Goal: Ask a question: Seek information or help from site administrators or community

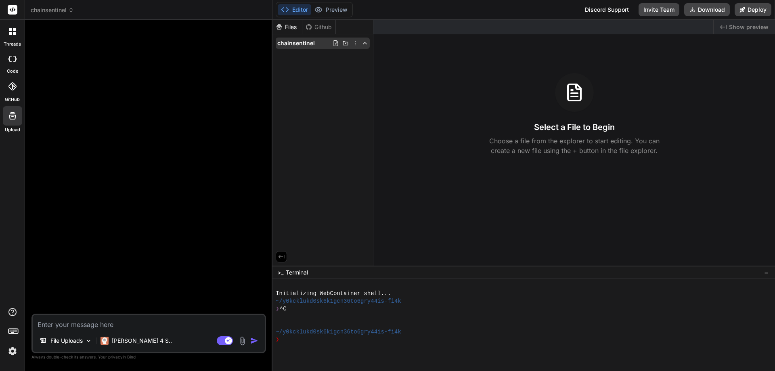
click at [336, 46] on icon at bounding box center [336, 43] width 4 height 6
click at [364, 44] on icon at bounding box center [365, 43] width 6 height 6
click at [283, 29] on icon at bounding box center [279, 26] width 7 height 7
click at [292, 42] on span "chainsentinel" at bounding box center [296, 43] width 38 height 8
click at [71, 342] on p "File Uploads" at bounding box center [66, 341] width 32 height 8
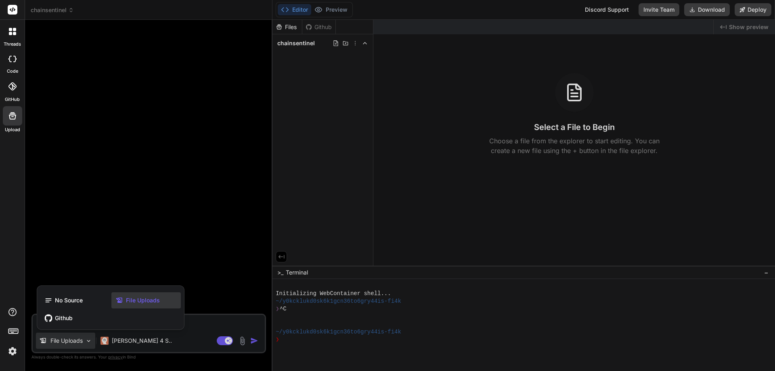
click at [146, 306] on div "File Uploads" at bounding box center [145, 300] width 69 height 16
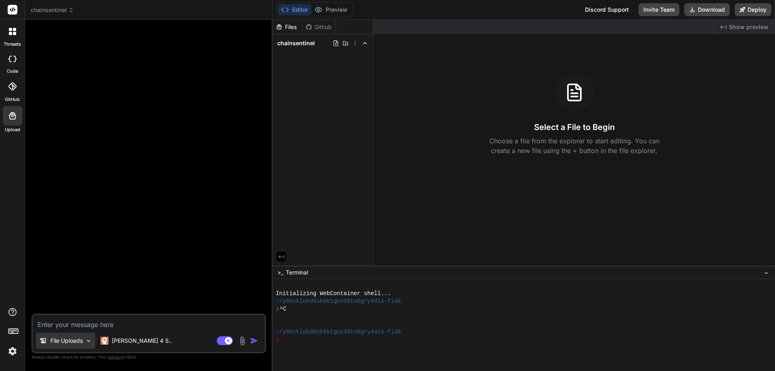
click at [84, 342] on div "File Uploads" at bounding box center [65, 341] width 59 height 16
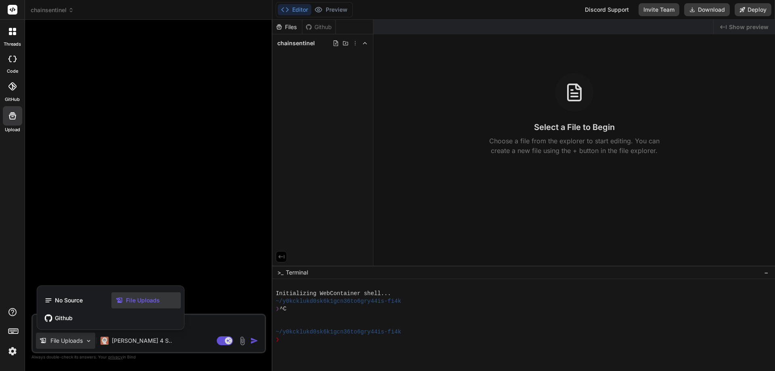
click at [119, 300] on icon at bounding box center [119, 300] width 6 height 5
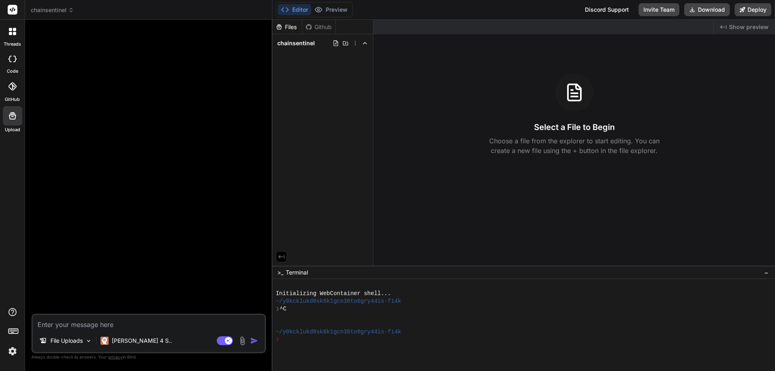
click at [239, 343] on img at bounding box center [242, 340] width 9 height 9
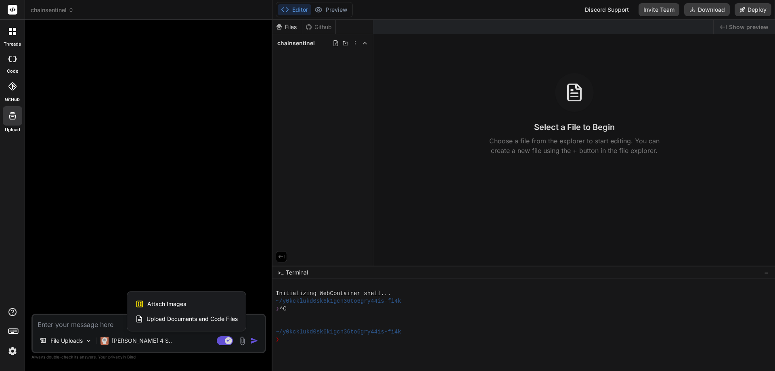
click at [173, 303] on span "Attach Images" at bounding box center [166, 304] width 39 height 8
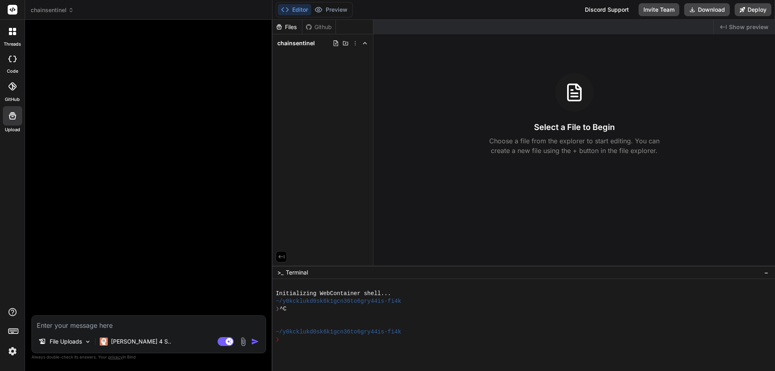
click at [248, 342] on img at bounding box center [243, 341] width 9 height 9
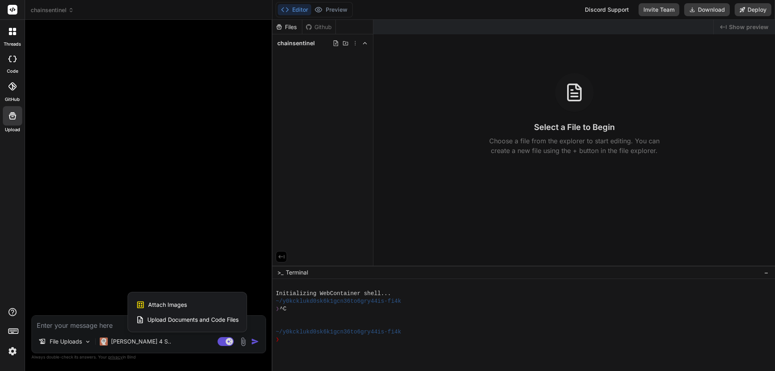
click at [225, 322] on span "Upload Documents and Code Files" at bounding box center [192, 320] width 91 height 8
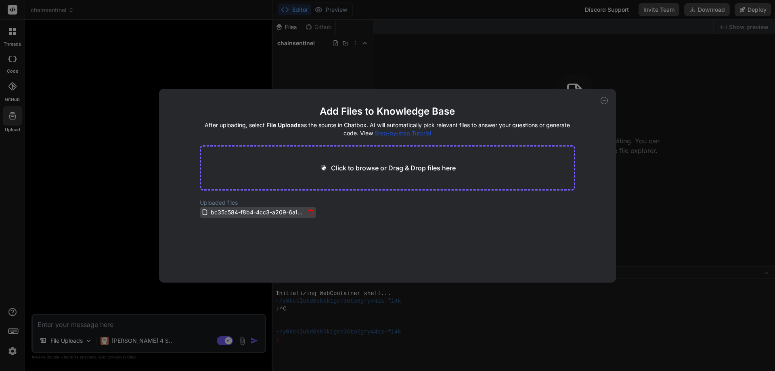
click at [233, 212] on span "bc35c584-f8b4-4cc3-a209-6a10cf3005c5.pdf" at bounding box center [257, 213] width 95 height 10
click at [372, 167] on p "Click to browse or Drag & Drop files here" at bounding box center [393, 168] width 125 height 10
click at [394, 134] on span "Step-by-step Tutorial" at bounding box center [403, 133] width 57 height 7
click at [597, 272] on div "Add Files to Knowledge Base After uploading, select File Uploads as the source …" at bounding box center [387, 186] width 457 height 194
click at [564, 258] on main "Add Files to Knowledge Base After uploading, select File Uploads as the source …" at bounding box center [388, 194] width 376 height 178
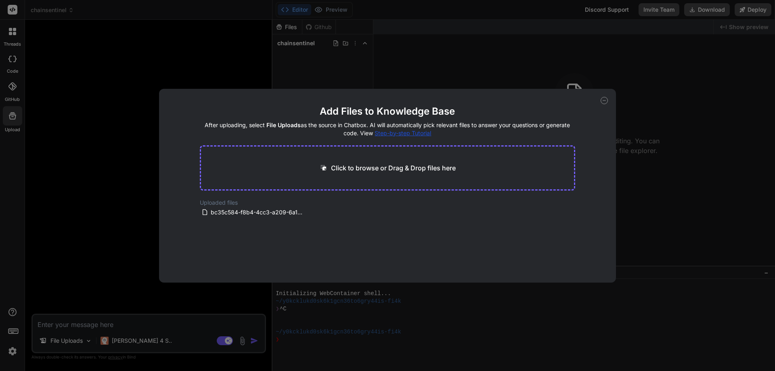
click at [585, 266] on div "Add Files to Knowledge Base After uploading, select File Uploads as the source …" at bounding box center [387, 186] width 457 height 194
click at [600, 267] on div "Add Files to Knowledge Base After uploading, select File Uploads as the source …" at bounding box center [387, 186] width 457 height 194
drag, startPoint x: 565, startPoint y: 252, endPoint x: 518, endPoint y: 257, distance: 47.8
click at [518, 257] on main "Add Files to Knowledge Base After uploading, select File Uploads as the source …" at bounding box center [388, 194] width 376 height 178
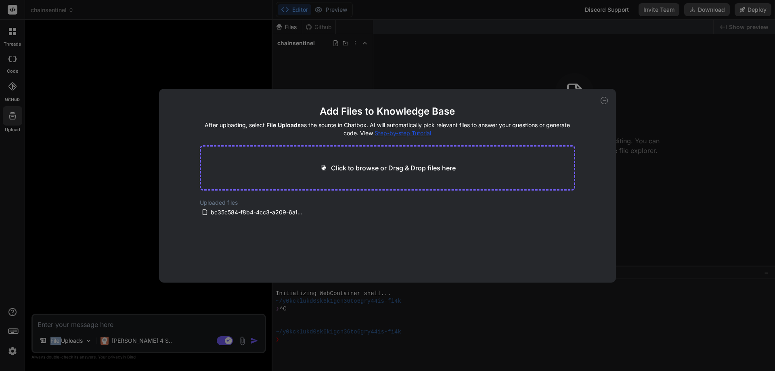
click at [518, 257] on main "Add Files to Knowledge Base After uploading, select File Uploads as the source …" at bounding box center [388, 194] width 376 height 178
click at [394, 231] on main "Add Files to Knowledge Base After uploading, select File Uploads as the source …" at bounding box center [388, 194] width 376 height 178
click at [604, 101] on icon at bounding box center [604, 100] width 7 height 7
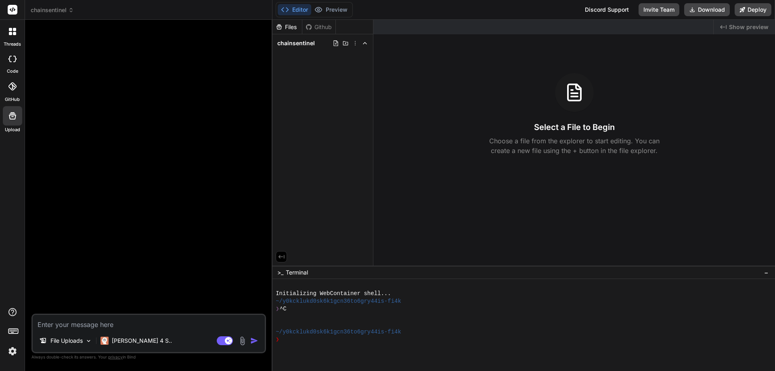
click at [13, 8] on icon at bounding box center [13, 9] width 6 height 5
click at [289, 10] on icon at bounding box center [285, 10] width 8 height 8
click at [86, 339] on img at bounding box center [88, 341] width 7 height 7
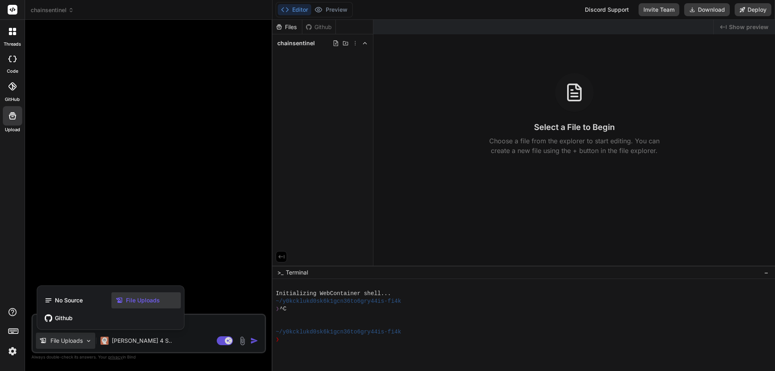
click at [193, 304] on div at bounding box center [387, 185] width 775 height 371
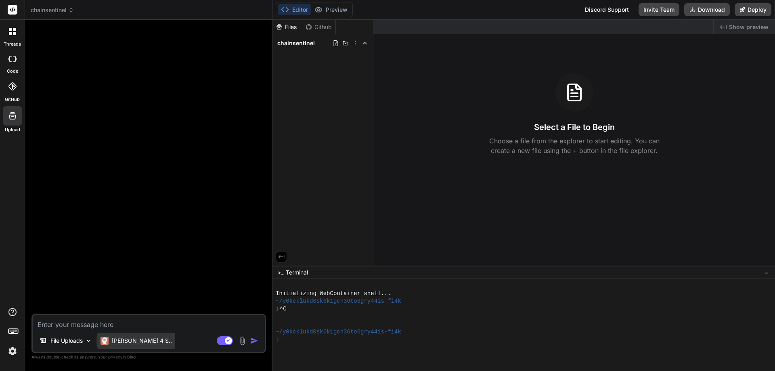
click at [117, 334] on div "[PERSON_NAME] 4 S.." at bounding box center [136, 341] width 78 height 16
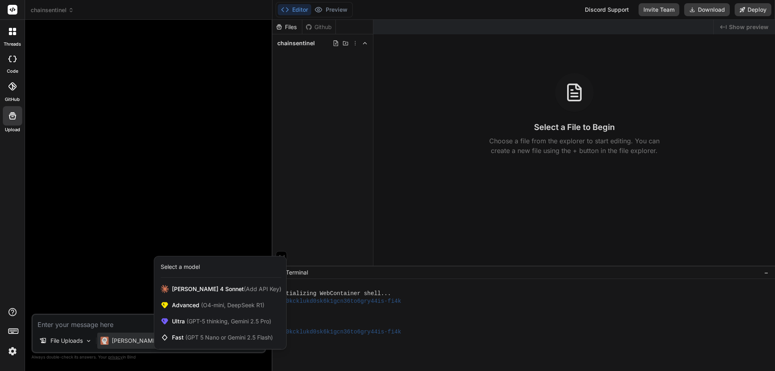
click at [84, 341] on div at bounding box center [387, 185] width 775 height 371
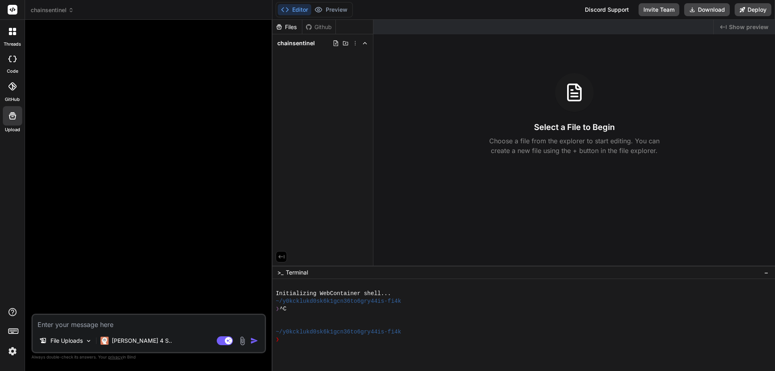
click at [84, 341] on div "File Uploads" at bounding box center [65, 341] width 59 height 16
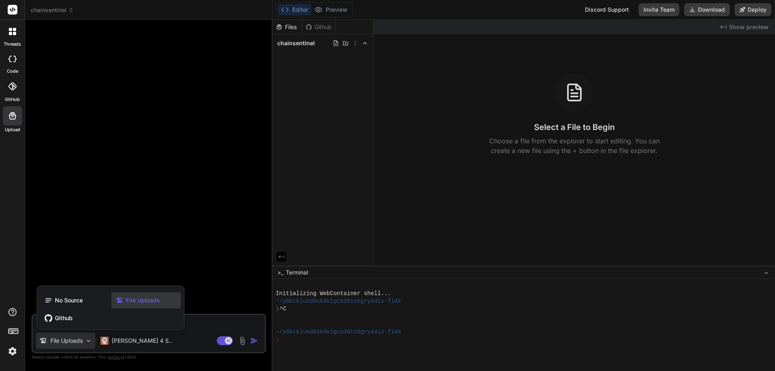
click at [131, 303] on span "File Uploads" at bounding box center [143, 300] width 34 height 8
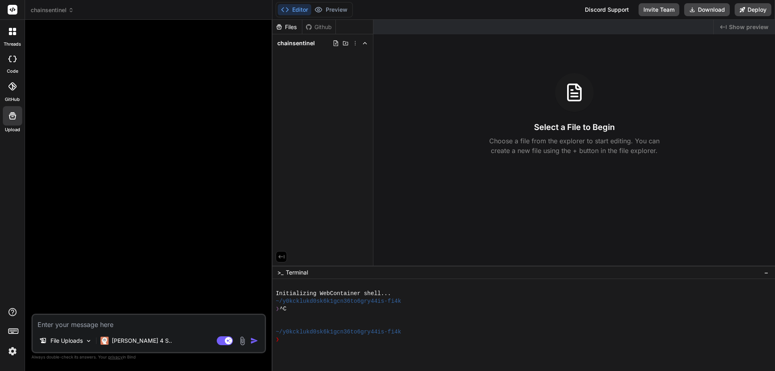
click at [239, 338] on img at bounding box center [242, 340] width 9 height 9
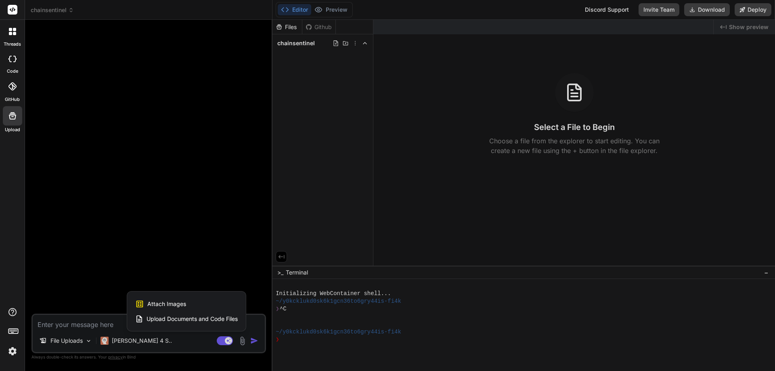
click at [194, 322] on span "Upload Documents and Code Files" at bounding box center [192, 319] width 91 height 8
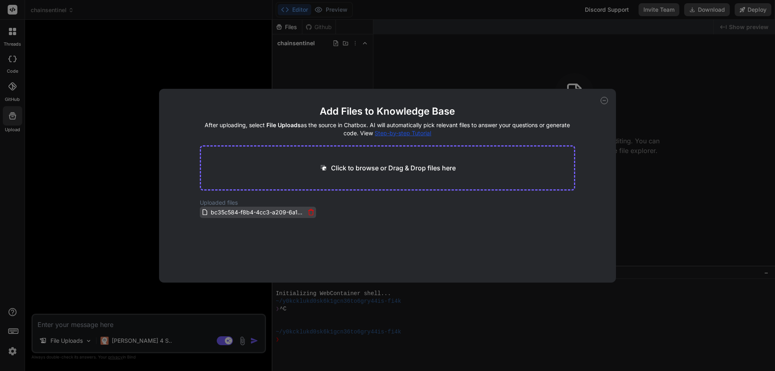
click at [207, 211] on icon at bounding box center [204, 212] width 4 height 6
click at [305, 214] on div "bc35c584-f8b4-4cc3-a209-6a10cf3005c5.pdf" at bounding box center [257, 213] width 113 height 10
click at [308, 213] on icon at bounding box center [311, 212] width 7 height 7
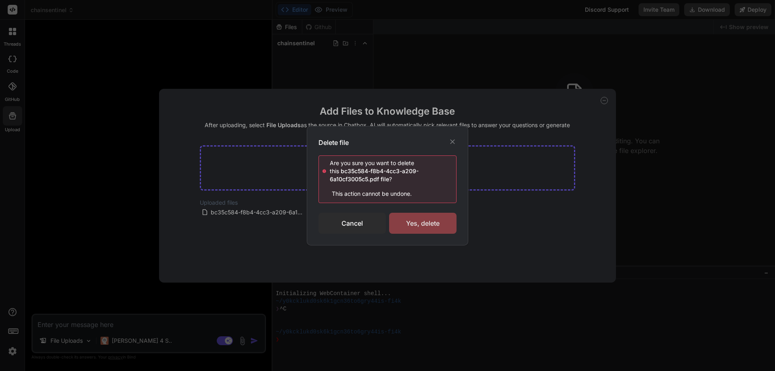
click at [400, 223] on div "Yes, delete" at bounding box center [422, 223] width 67 height 21
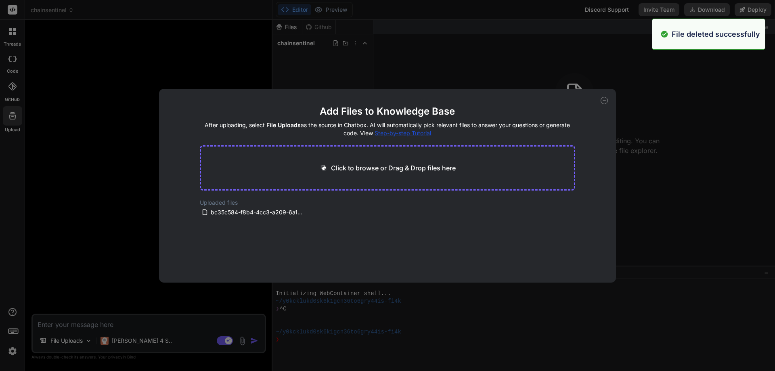
type textarea "x"
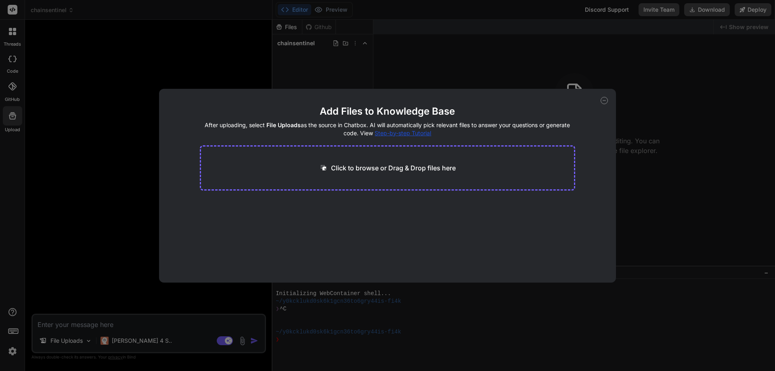
click at [366, 167] on p "Click to browse or Drag & Drop files here" at bounding box center [393, 168] width 125 height 10
type input "C:\fakepath\bc35c584-f8b4-4cc3-a209-6a10cf3005c5.pdf"
click at [555, 261] on button "Finish" at bounding box center [561, 258] width 28 height 16
click at [606, 101] on icon at bounding box center [604, 101] width 3 height 0
type textarea "x"
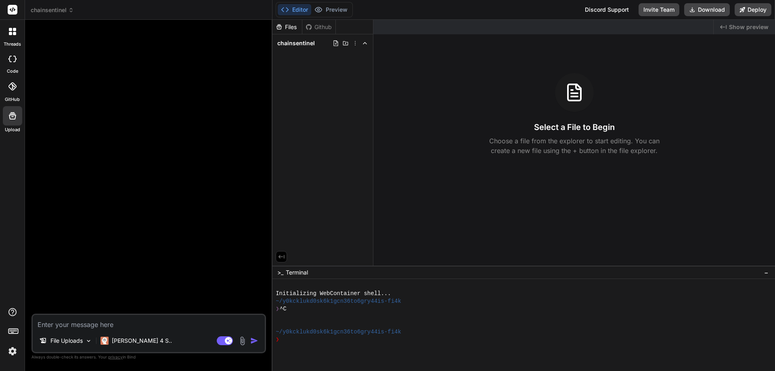
click at [69, 322] on textarea at bounding box center [149, 322] width 232 height 15
paste textarea "Instructions for Developing ChainSentinel AI on Replit [DATE] Abstract This doc…"
type textarea "Instructions for Developing ChainSentinel AI on Replit [DATE] Abstract This doc…"
type textarea "x"
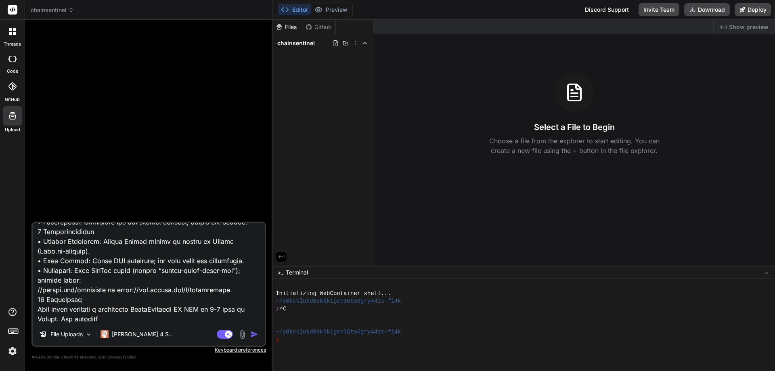
type textarea "Instructions for Developing ChainSentinel AI on Replit [DATE] Abstract This doc…"
click at [252, 336] on img "button" at bounding box center [254, 334] width 8 height 8
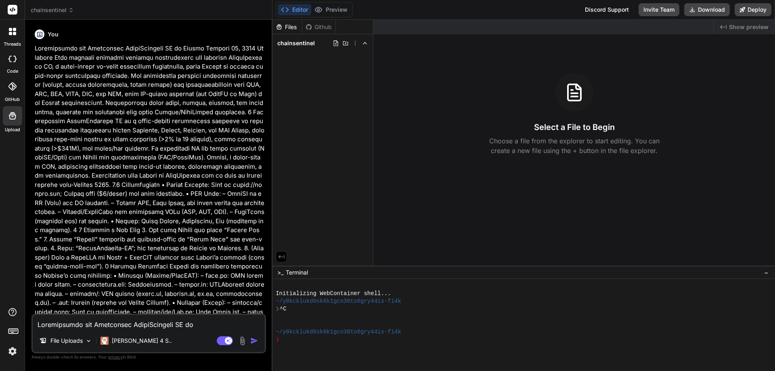
click at [254, 341] on img "button" at bounding box center [254, 341] width 8 height 8
type textarea "x"
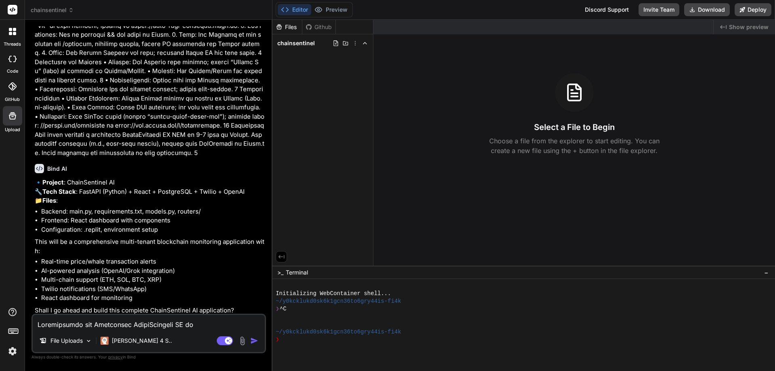
scroll to position [834, 0]
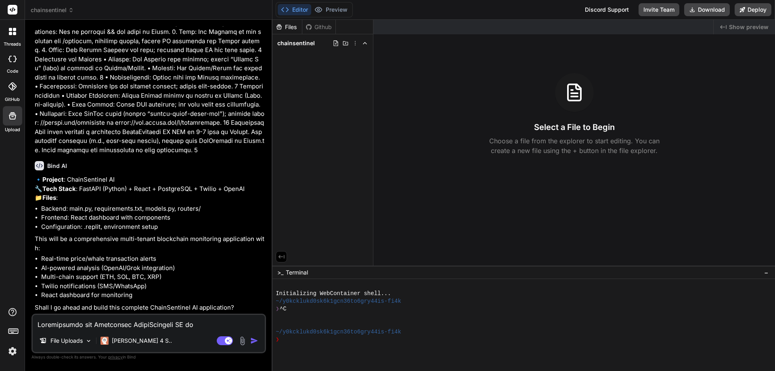
click at [164, 322] on textarea at bounding box center [149, 322] width 232 height 15
type textarea "y"
type textarea "x"
type textarea "ye"
type textarea "x"
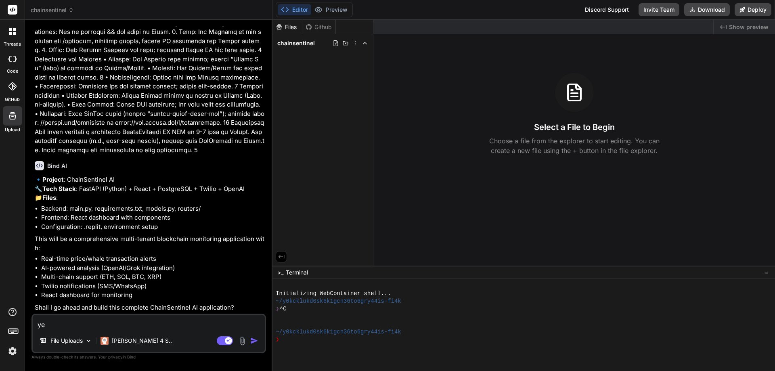
type textarea "yes"
type textarea "x"
type textarea "yes'"
type textarea "x"
type textarea "yes"
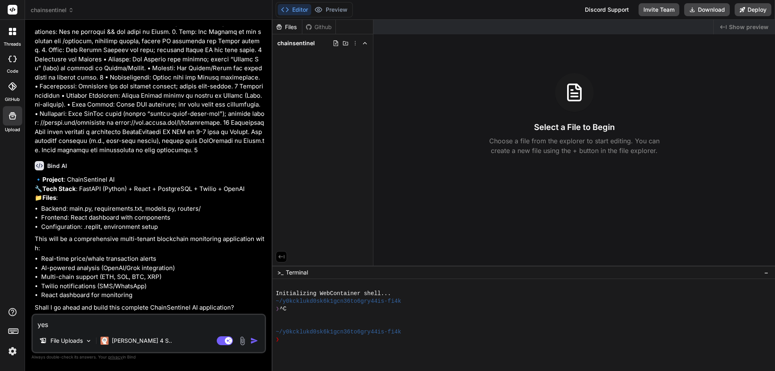
type textarea "x"
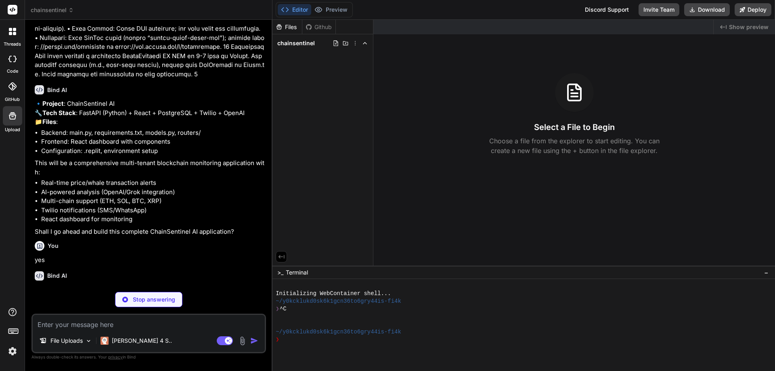
scroll to position [918, 0]
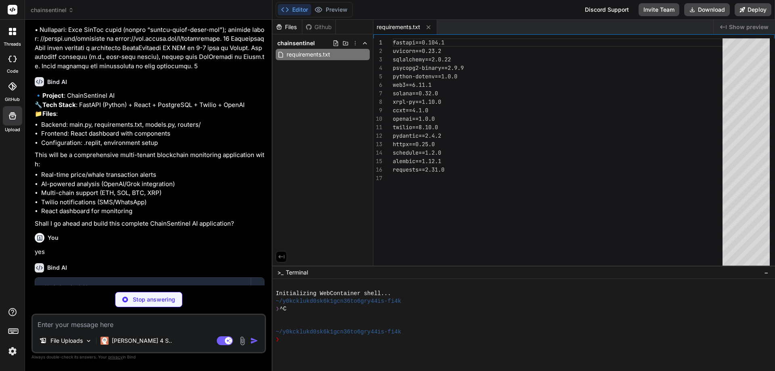
type textarea "x"
type textarea "time.sleep(1) # Start scheduler in background thread threading.Thread(target=ru…"
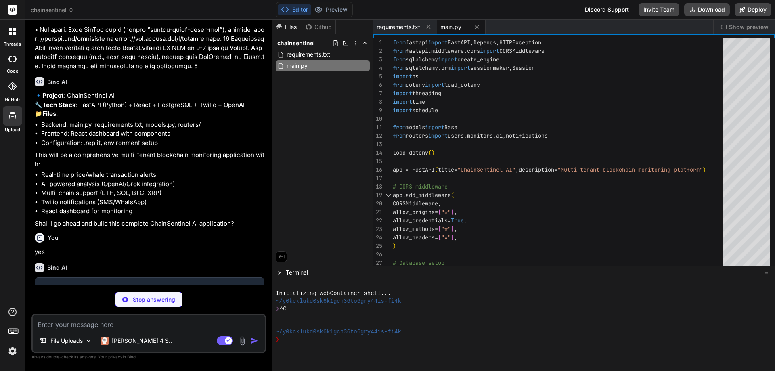
type textarea "x"
type textarea "price = Column(Float, nullable=False) timestamp = Column(DateTime, default=date…"
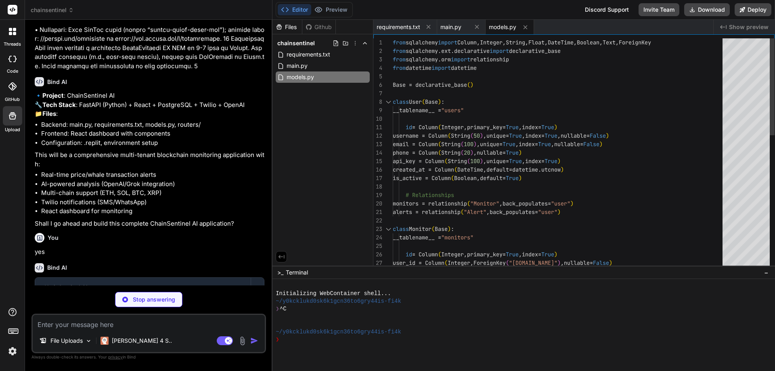
type textarea "x"
type textarea "# Routers package"
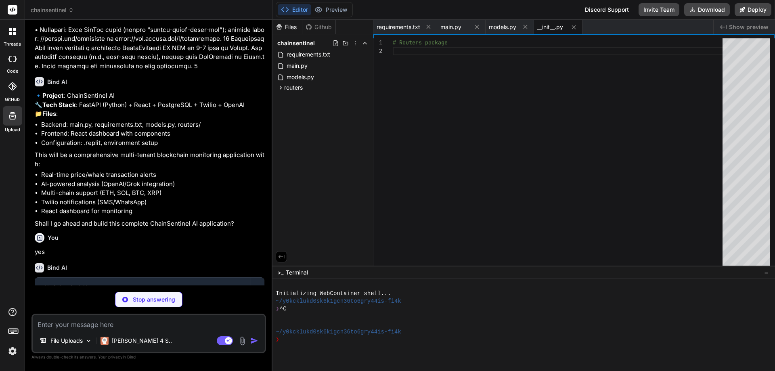
type textarea "x"
type textarea "[DOMAIN_NAME]_active = False db.commit() return {"message": "User deactivated s…"
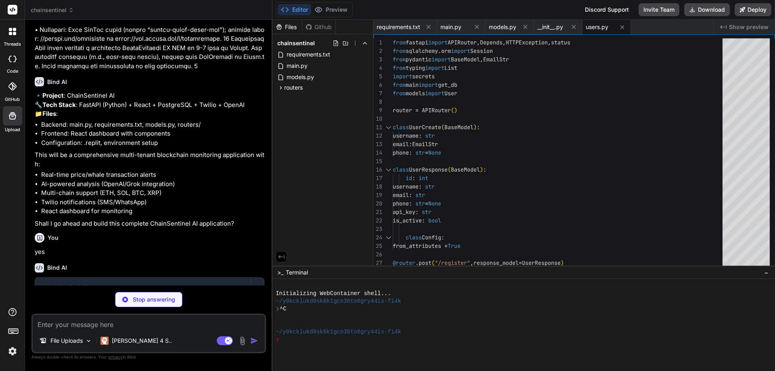
type textarea "x"
type textarea "db.commit() # Send notification user = db.query(User).filter([DOMAIN_NAME] == […"
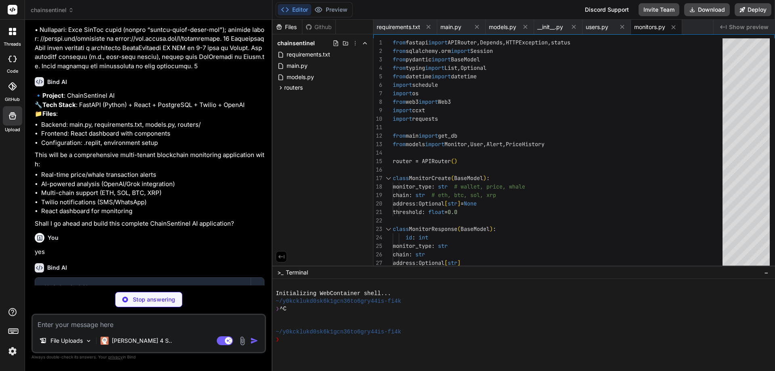
type textarea "x"
type textarea "return { "providers": [ {"name": "openai", "models": ["gpt-4o-mini", "gpt-4"], …"
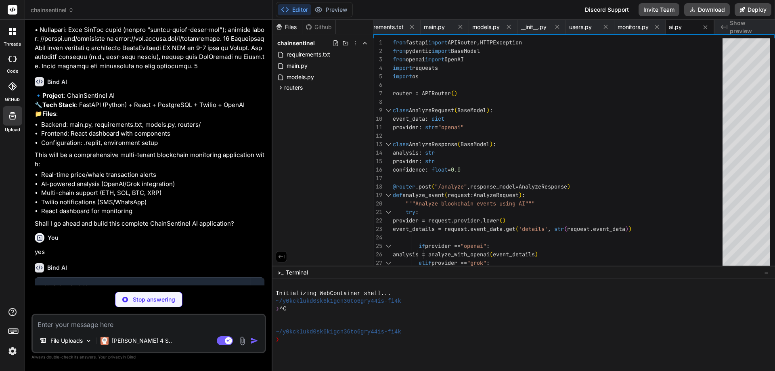
type textarea "x"
type textarea "if not alert: raise HTTPException(status_code=404, detail="Alert not found") db…"
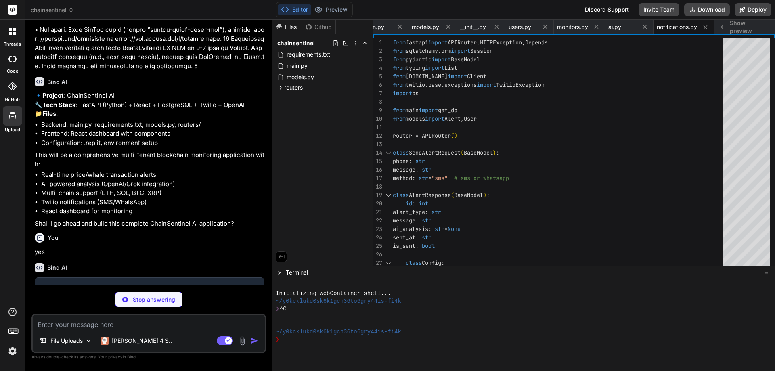
type textarea "x"
type textarea "}"
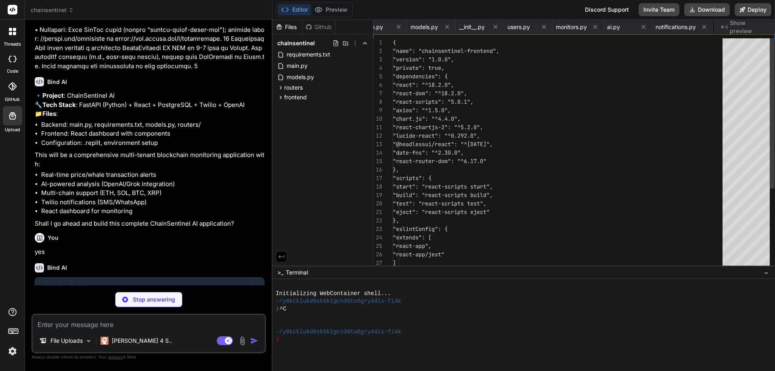
scroll to position [0, 134]
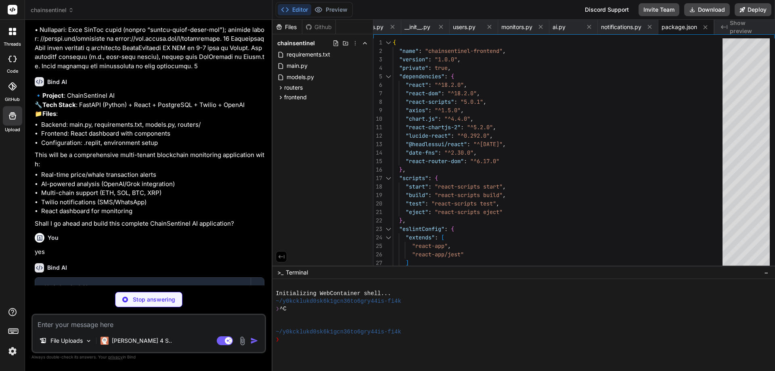
type textarea "x"
type textarea "</head> <body> <noscript>You need to enable JavaScript to run this app.</noscri…"
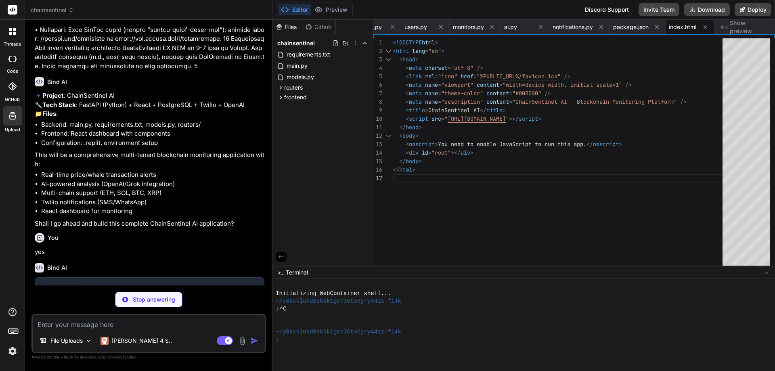
type textarea "x"
type textarea ");"
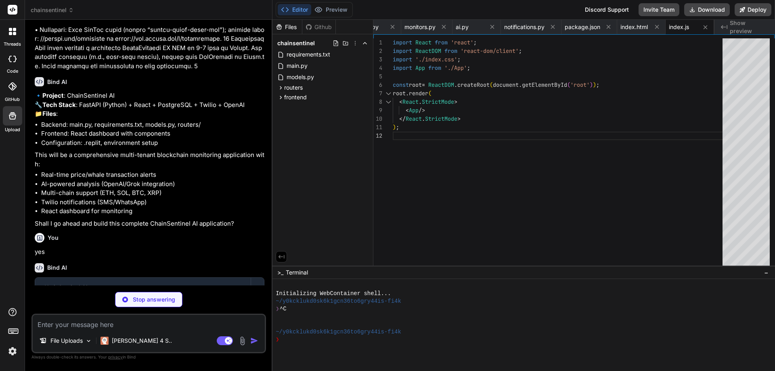
type textarea "x"
type textarea "} ::-webkit-scrollbar-thumb:hover { background: #555; }"
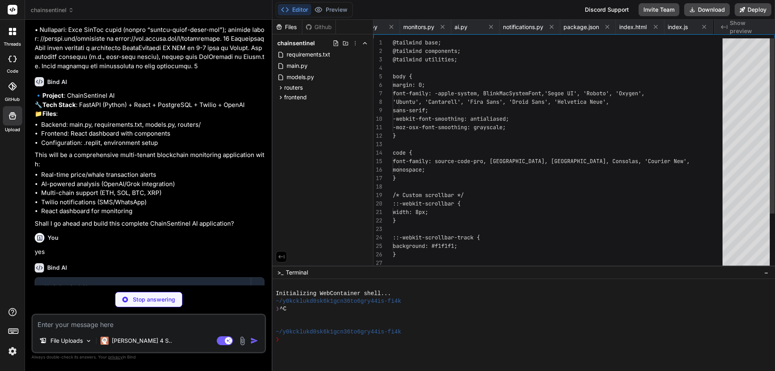
scroll to position [0, 279]
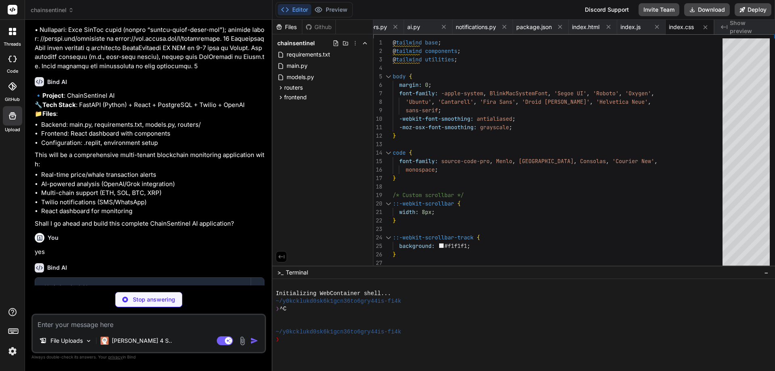
type textarea "x"
type textarea "<Route path="/settings" element={<Settings user={currentUser} />} /> </Routes> …"
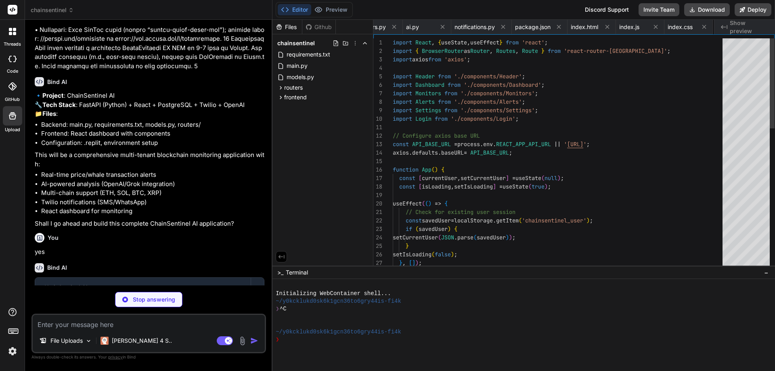
scroll to position [0, 328]
type textarea "x"
type textarea "</header> ); } export default Header;"
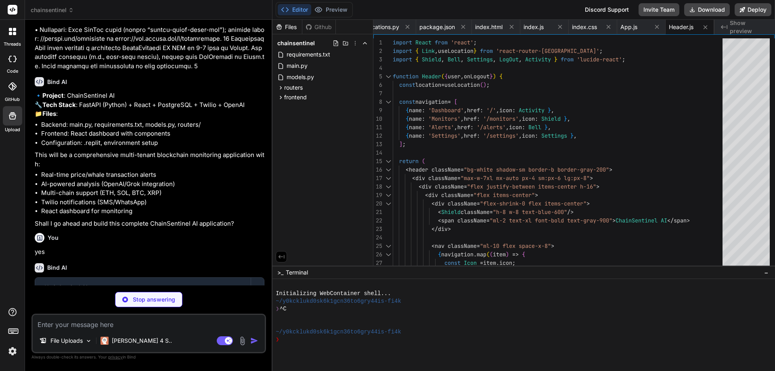
type textarea "x"
type textarea "} export default Dashboard;"
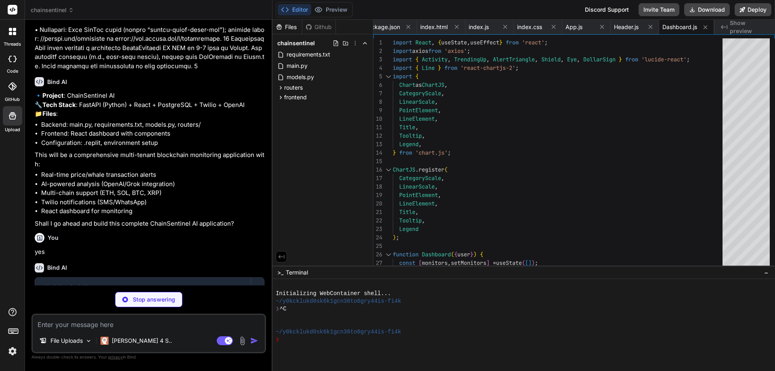
type textarea "x"
type textarea "</div> ); } export default Login;"
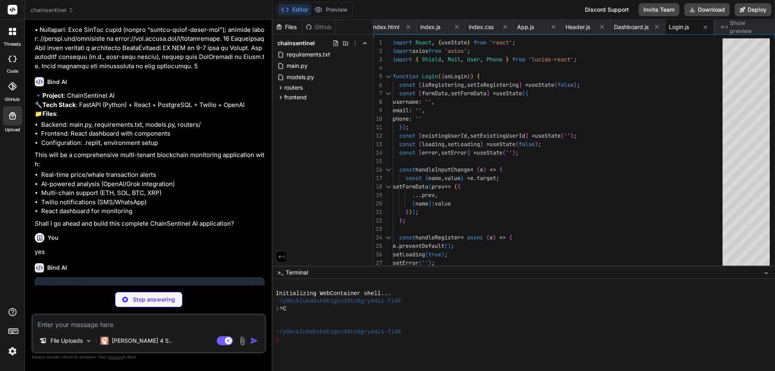
type textarea "x"
type textarea "</div> ); } export default Monitors;"
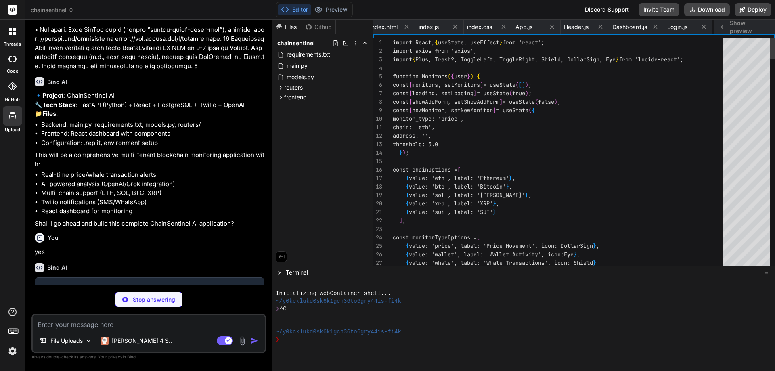
scroll to position [0, 530]
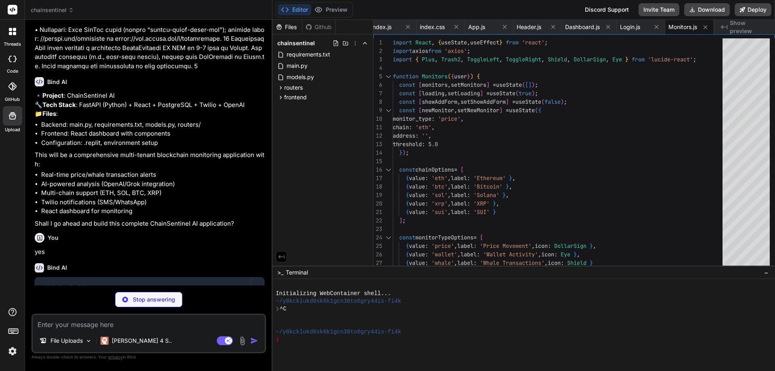
type textarea "x"
type textarea "); } export default Alerts;"
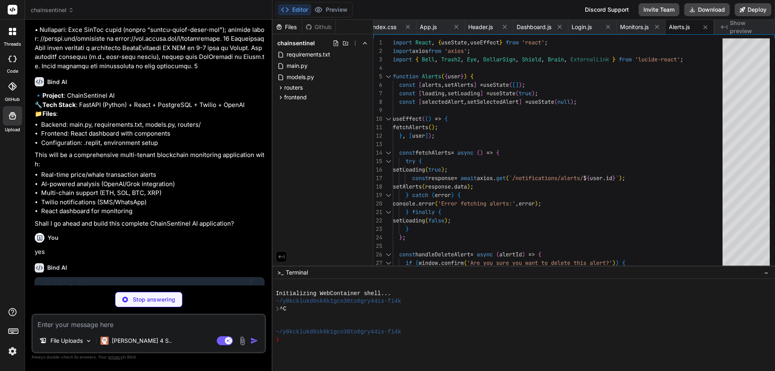
type textarea "x"
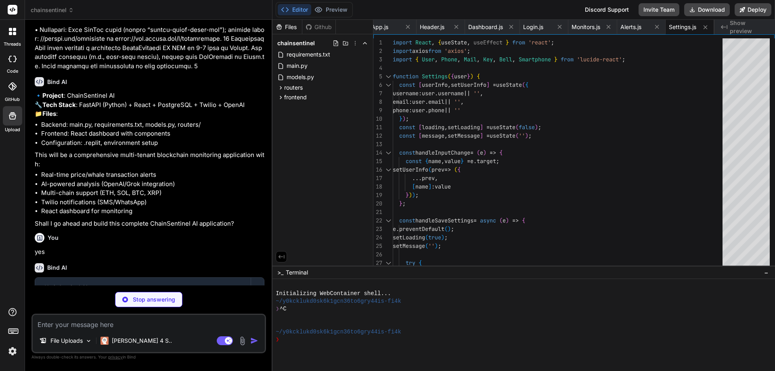
type textarea "x"
type textarea "DATABASE_URL=postgresql://username:password@localhost:5432/chainsentinel OPENAI…"
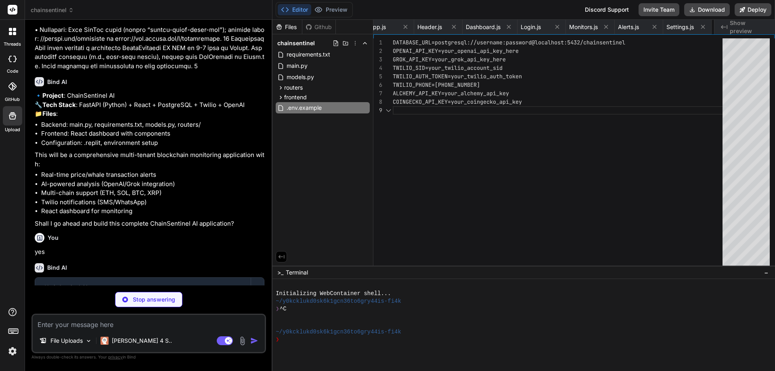
scroll to position [0, 682]
type textarea "x"
type textarea "run = "uvicorn main:app --host [TECHNICAL_ID] --port 8080 --reload" [[PERSON_NA…"
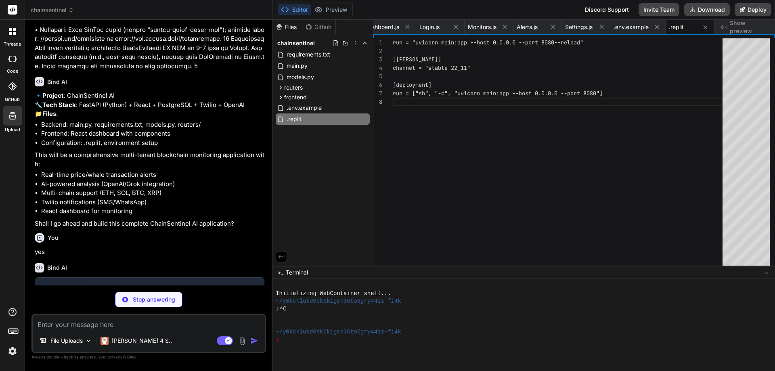
type textarea "x"
type textarea "**ChainSentinel AI** - Intelligent blockchain monitoring for the modern crypto …"
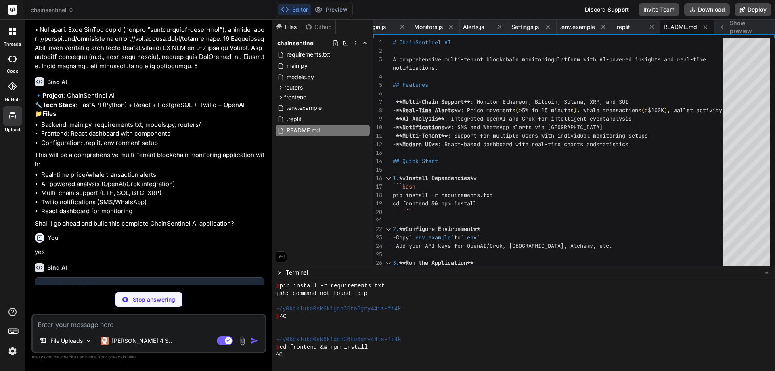
scroll to position [146, 0]
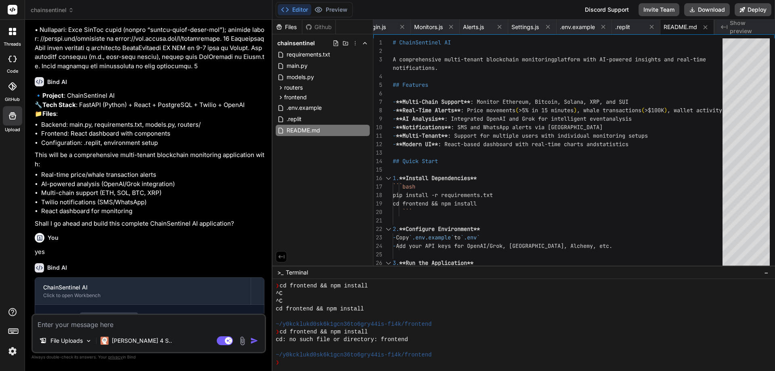
type textarea "x"
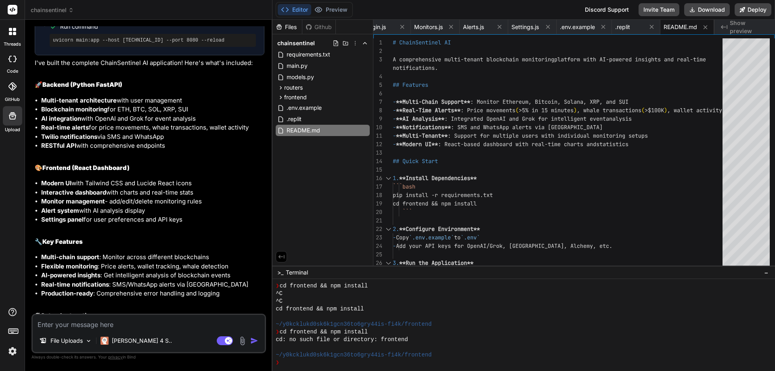
scroll to position [1624, 0]
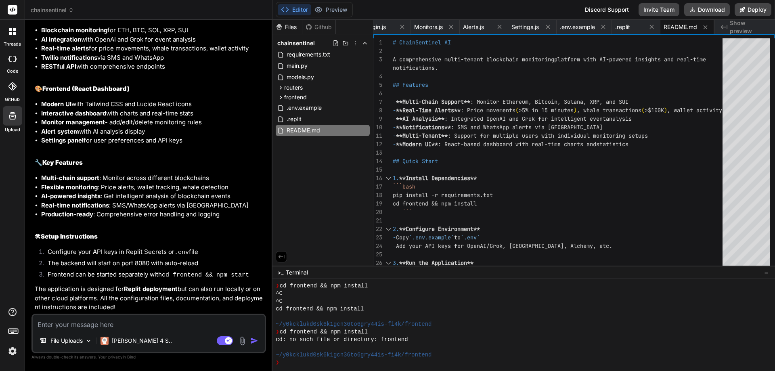
click at [185, 323] on textarea at bounding box center [149, 322] width 232 height 15
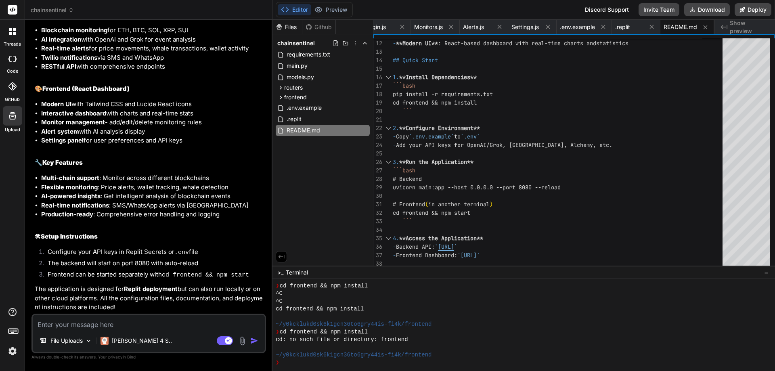
click at [67, 317] on textarea at bounding box center [149, 322] width 232 height 15
type textarea "C"
type textarea "x"
type textarea "Ca"
type textarea "x"
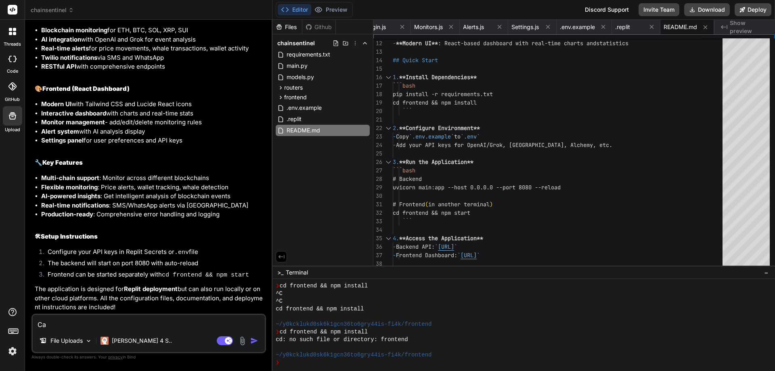
type textarea "Can"
type textarea "x"
type textarea "Can"
type textarea "x"
type textarea "Can i"
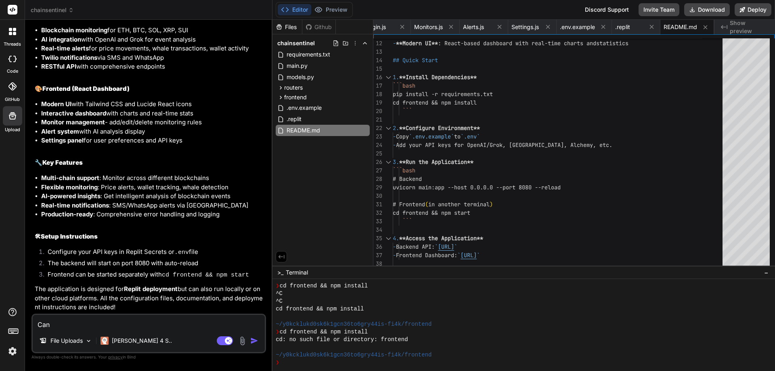
type textarea "x"
type textarea "Can it"
type textarea "x"
type textarea "Can it"
type textarea "x"
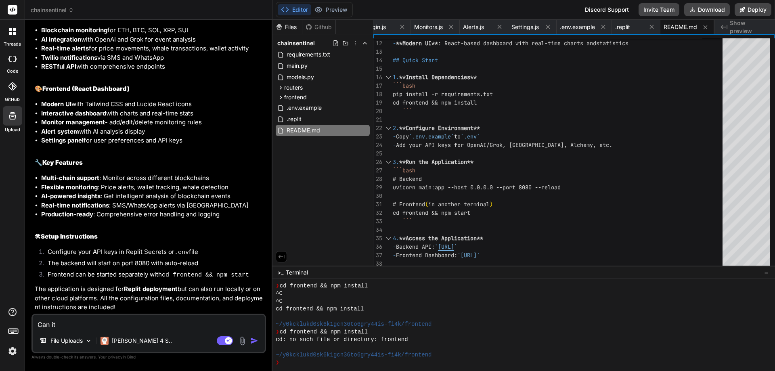
type textarea "Can it b"
type textarea "x"
type textarea "Can it be"
type textarea "x"
type textarea "Can it be"
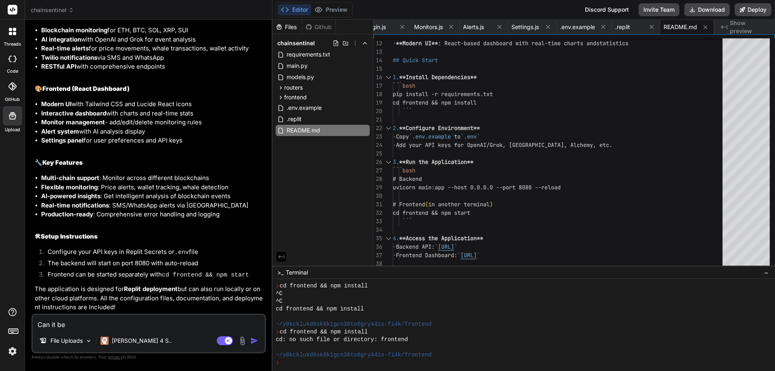
type textarea "x"
type textarea "Can it be r"
type textarea "x"
type textarea "Can it be ru"
type textarea "x"
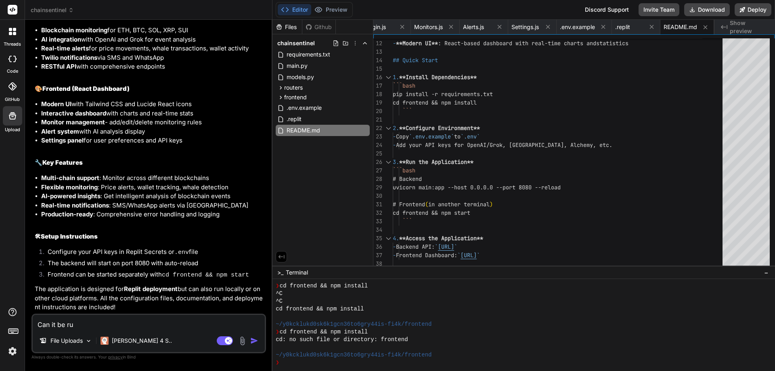
type textarea "Can it be run"
type textarea "x"
type textarea "Can it be run"
type textarea "x"
type textarea "Can it be run o"
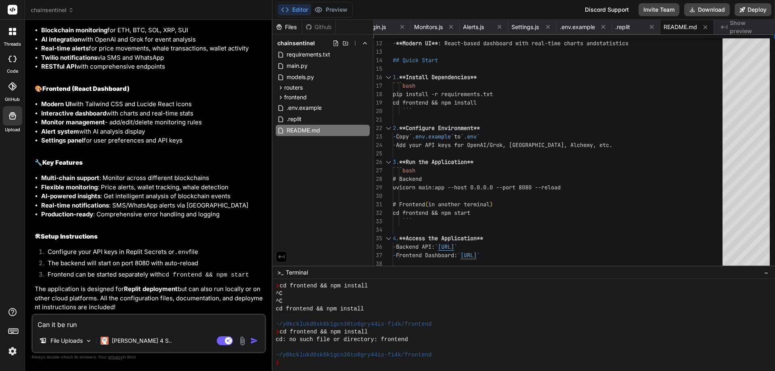
type textarea "x"
type textarea "Can it be run on"
type textarea "x"
type textarea "Can it be run on"
type textarea "x"
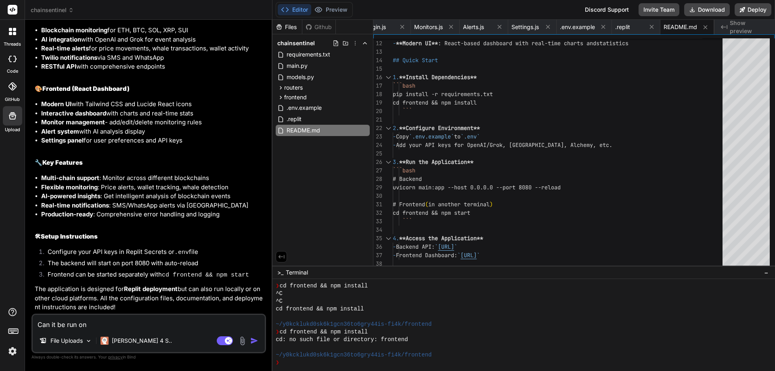
type textarea "Can it be run on v"
type textarea "x"
type textarea "Can it be run on ve"
type textarea "x"
type textarea "Can it be run on ver"
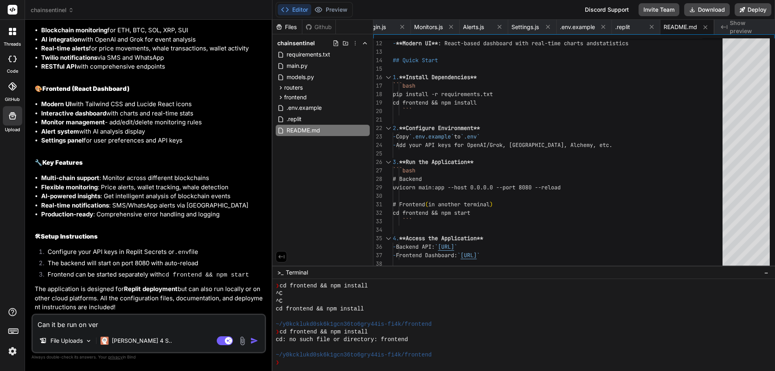
type textarea "x"
type textarea "Can it be run on verc"
type textarea "x"
type textarea "Can it be run on verce"
type textarea "x"
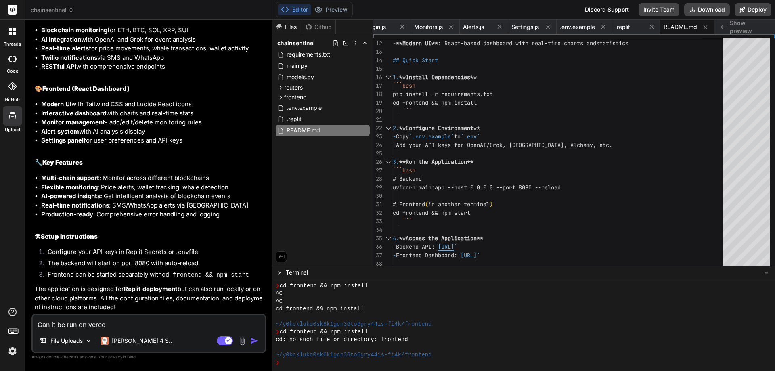
type textarea "Can it be run on vercel"
type textarea "x"
type textarea "Can it be run on vercel?"
type textarea "x"
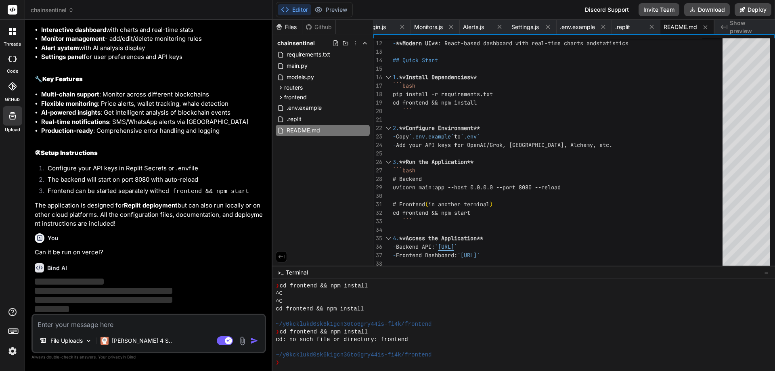
scroll to position [1708, 0]
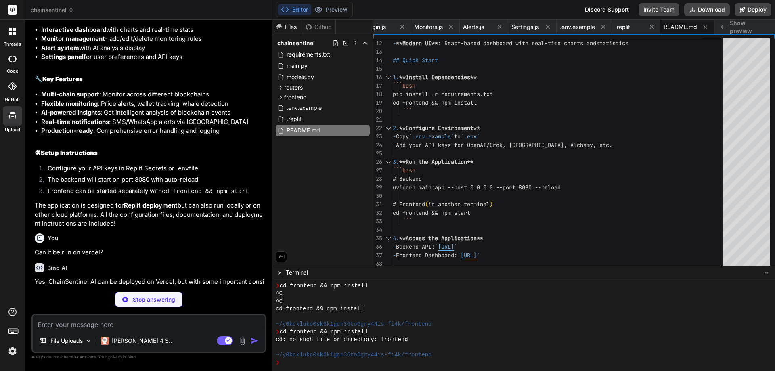
type textarea "x"
type textarea ""env": { "OPENAI_API_KEY": "@openai_api_key", "TWILIO_SID": "@twilio_sid", "TWI…"
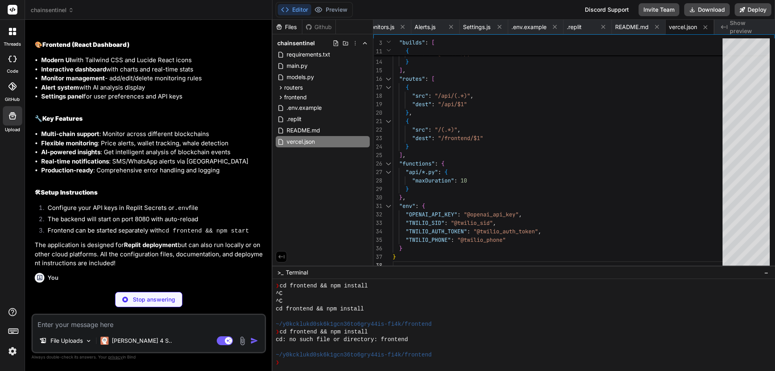
scroll to position [1668, 0]
type textarea "x"
type textarea "if not user: return {"error": "User not found"} return user # This is required …"
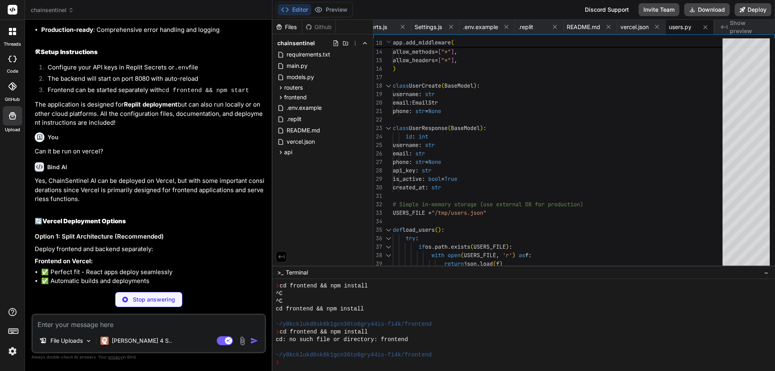
scroll to position [1829, 0]
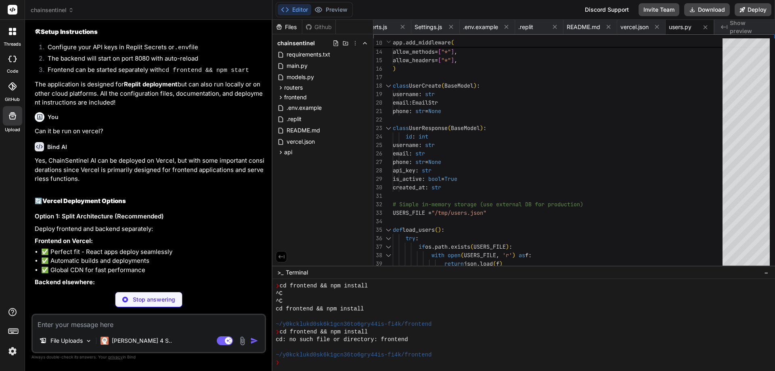
type textarea "x"
type textarea "def check_wallet(monitor): """Simplified wallet check""" # In a real implementa…"
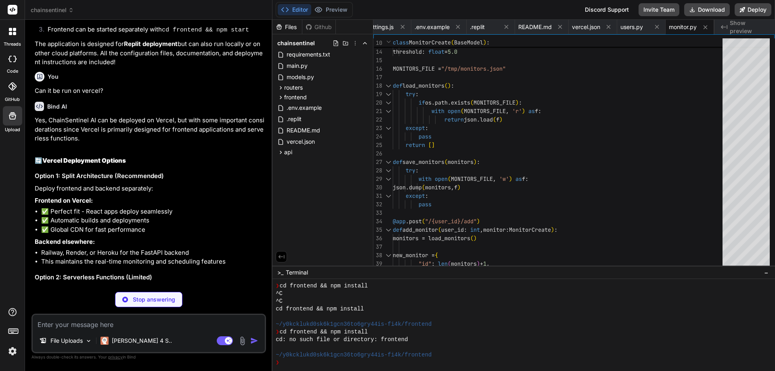
scroll to position [1910, 0]
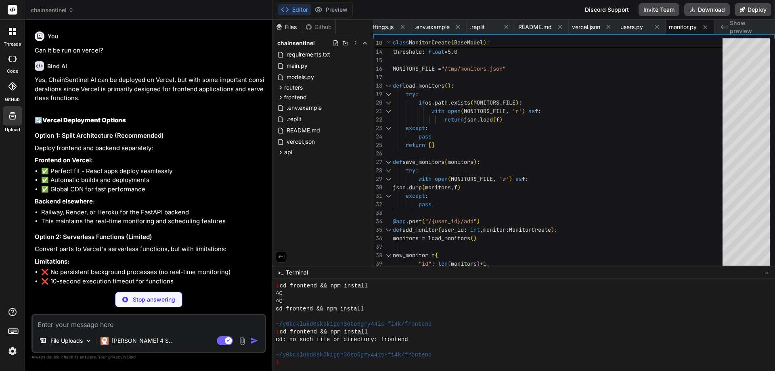
type textarea "x"
type textarea ") if response.status_code == 200: return response.json()['choices'][0]['message…"
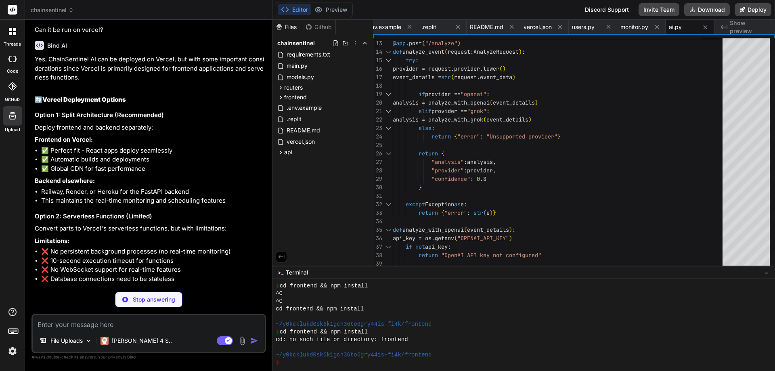
scroll to position [1950, 0]
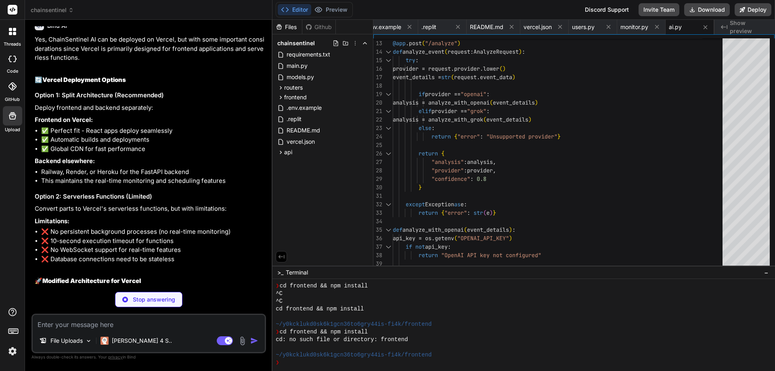
type textarea "x"
type textarea "} def handler(request, context): return app(request, context)"
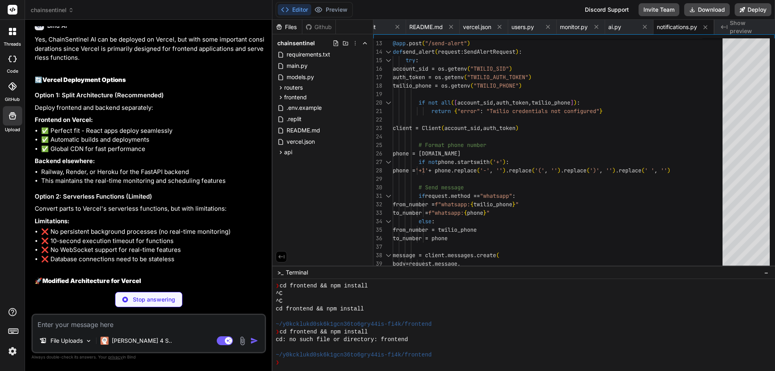
type textarea "x"
type textarea ""not op_mini all" ], "development": [ "last 1 chrome version", "last 1 firefox …"
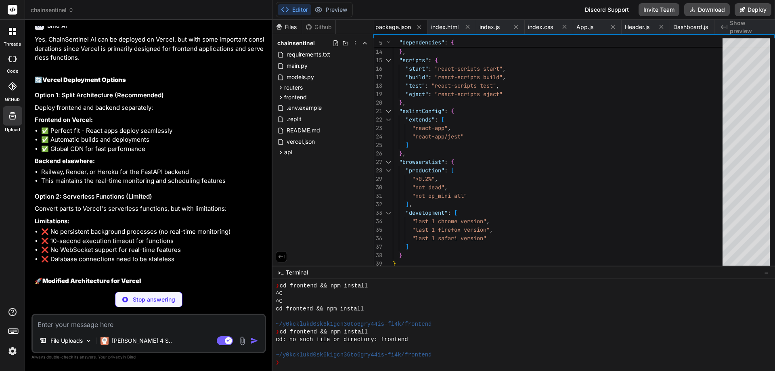
type textarea "x"
type textarea "fastapi==0.104.1 pydantic==2.4.2 openai==1.0.0 twilio==8.10.0 requests==2.31.0"
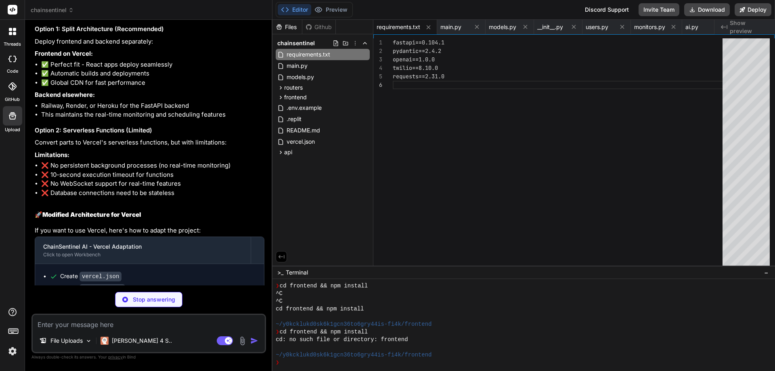
scroll to position [2031, 0]
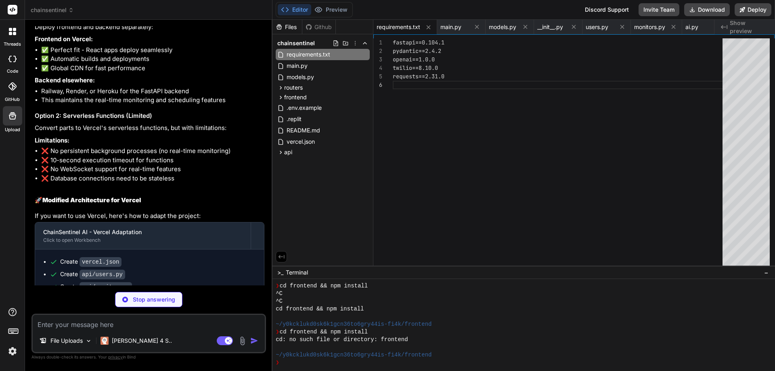
type textarea "x"
type textarea "- Use the full FastAPI version on Railway/Render - Keep frontend on Vercel for …"
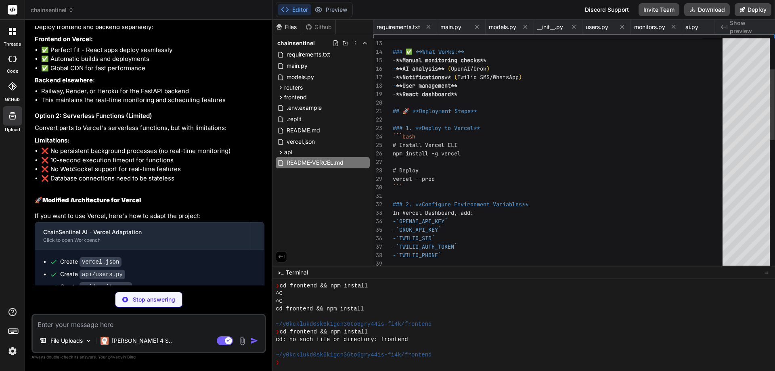
scroll to position [0, 1118]
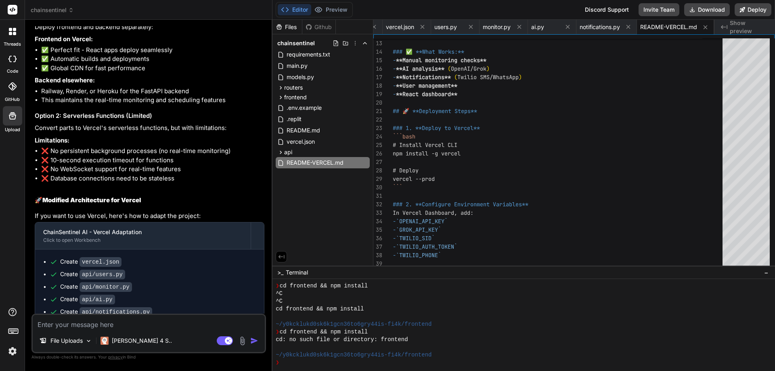
type textarea "x"
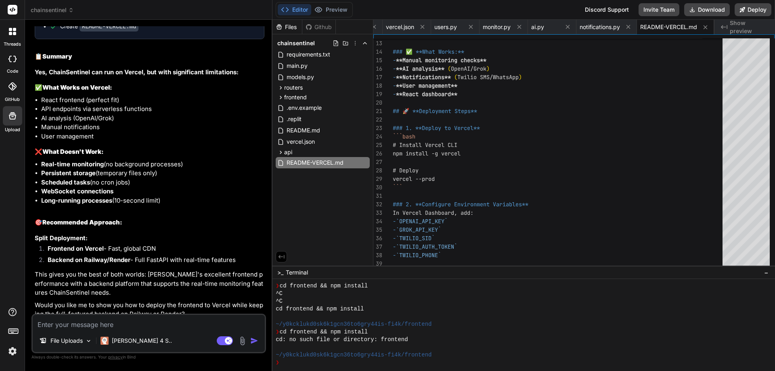
scroll to position [2361, 0]
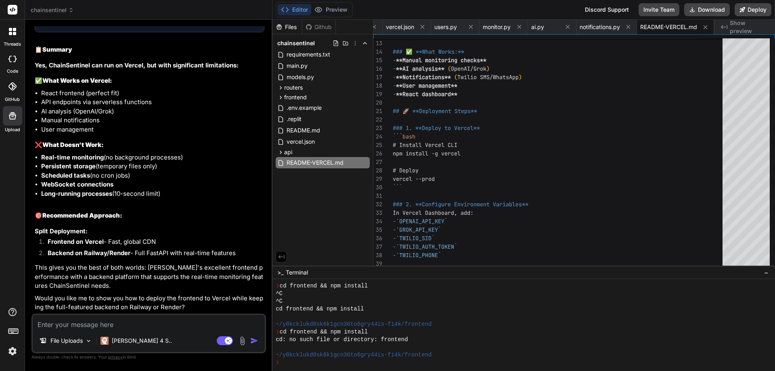
click at [62, 330] on div "File Uploads [PERSON_NAME] 4 S.. Agent Mode. When this toggle is activated, AI …" at bounding box center [148, 334] width 235 height 40
click at [66, 325] on textarea at bounding box center [149, 322] width 232 height 15
type textarea "D"
type textarea "x"
type textarea "Do"
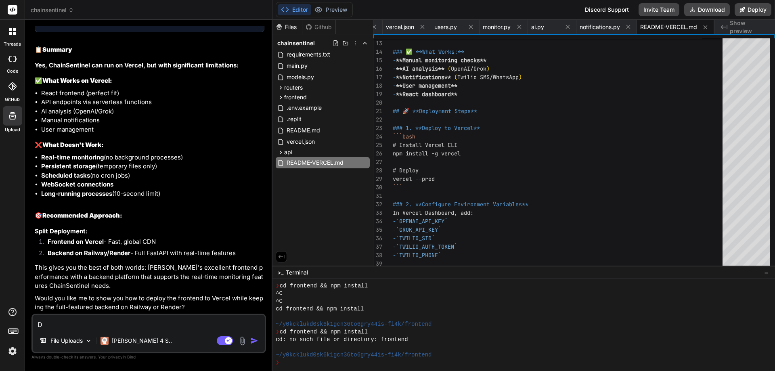
type textarea "x"
type textarea "Doe"
type textarea "x"
type textarea "Does"
type textarea "x"
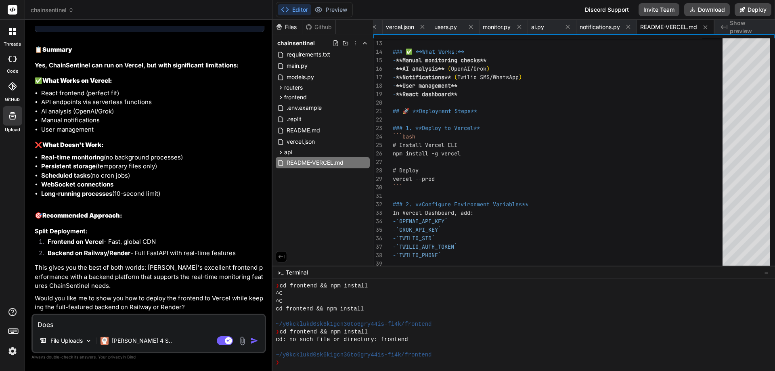
type textarea "Does"
type textarea "x"
type textarea "Does b"
type textarea "x"
type textarea "Does bi"
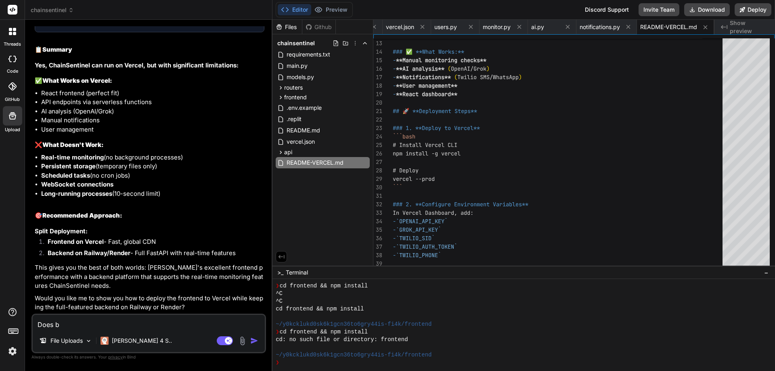
type textarea "x"
type textarea "Does bin"
type textarea "x"
type textarea "Does bind"
type textarea "x"
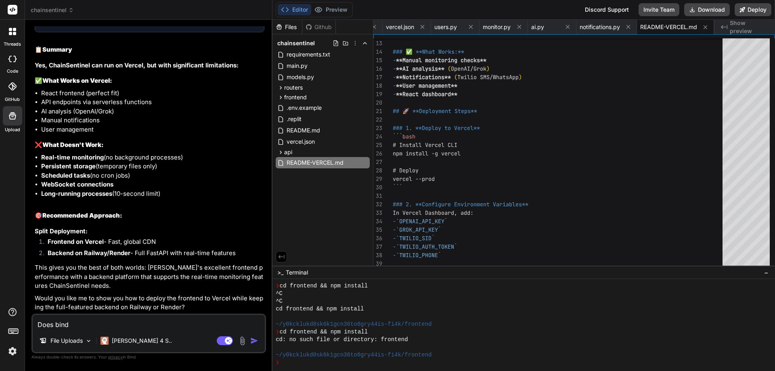
type textarea "Does bind"
type textarea "x"
type textarea "Does bind a"
type textarea "x"
type textarea "Does bind"
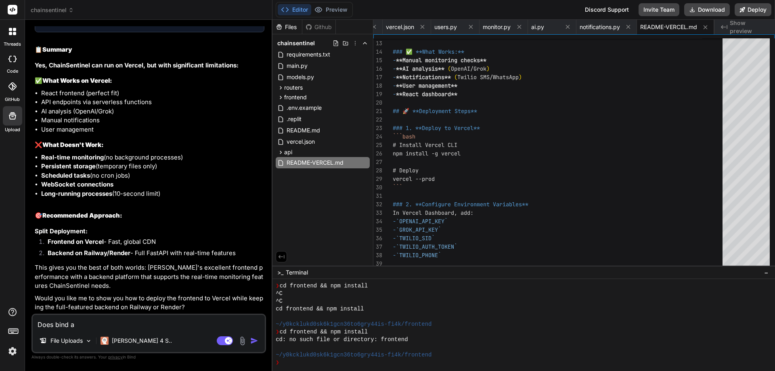
type textarea "x"
type textarea "Does bind g"
type textarea "x"
type textarea "Does bind"
type textarea "x"
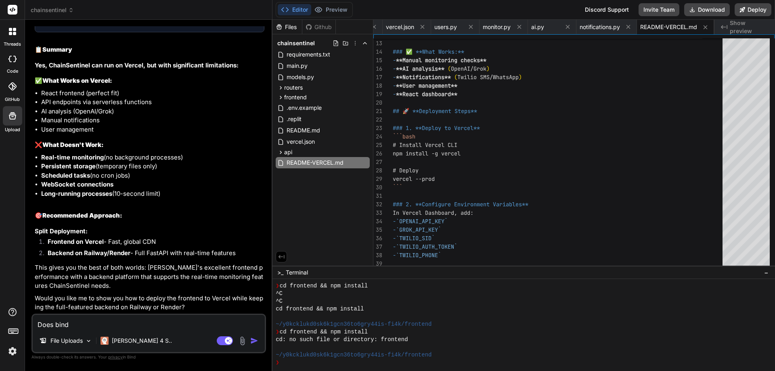
type textarea "Does bind h"
type textarea "x"
type textarea "Does bind ha"
type textarea "x"
type textarea "Does bind hav"
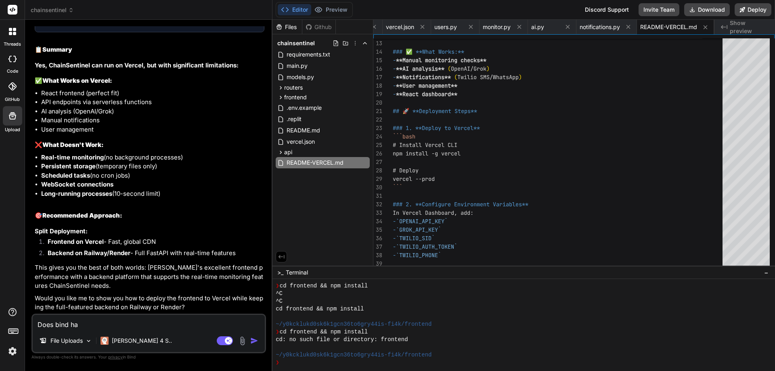
type textarea "x"
type textarea "Does bind have"
type textarea "x"
type textarea "Does bind have"
type textarea "x"
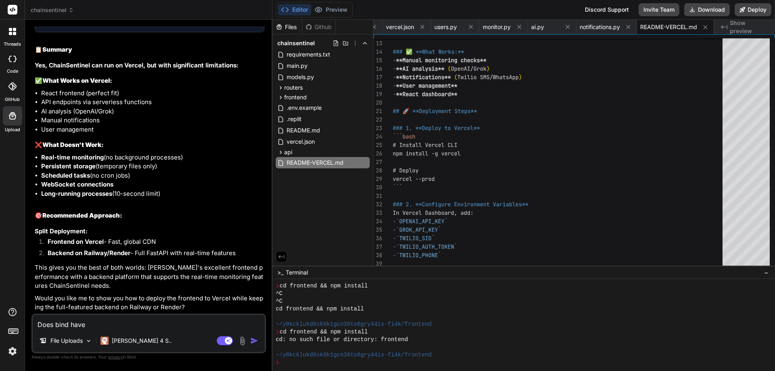
type textarea "Does bind have a"
type textarea "x"
type textarea "Does bind have a"
type textarea "x"
type textarea "Does bind have a w"
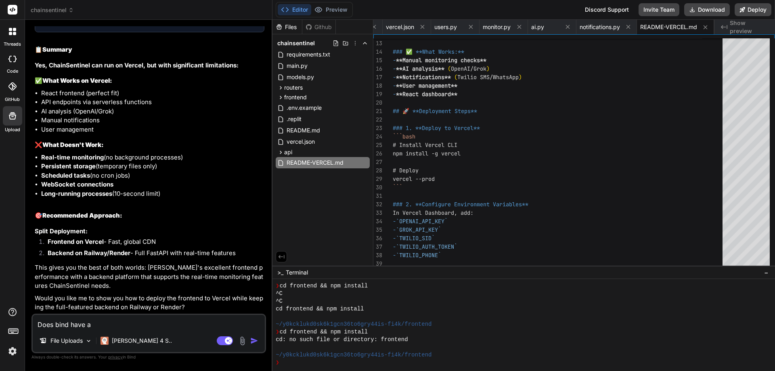
type textarea "x"
type textarea "Does bind have a wa"
type textarea "x"
type textarea "Does bind have a way"
type textarea "x"
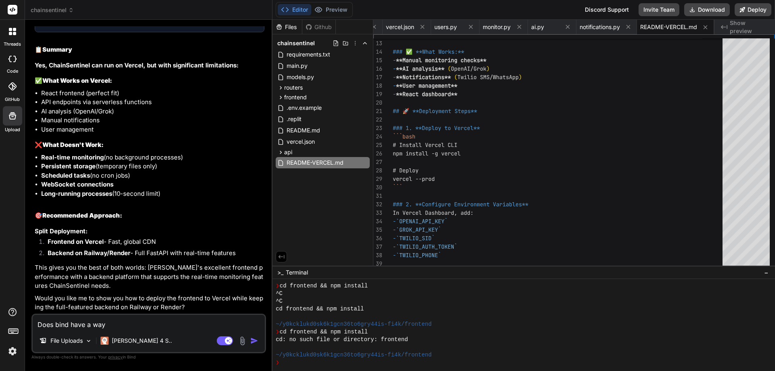
type textarea "Does bind have a way"
type textarea "x"
type textarea "Does bind have a way t"
type textarea "x"
type textarea "Does bind have a way to"
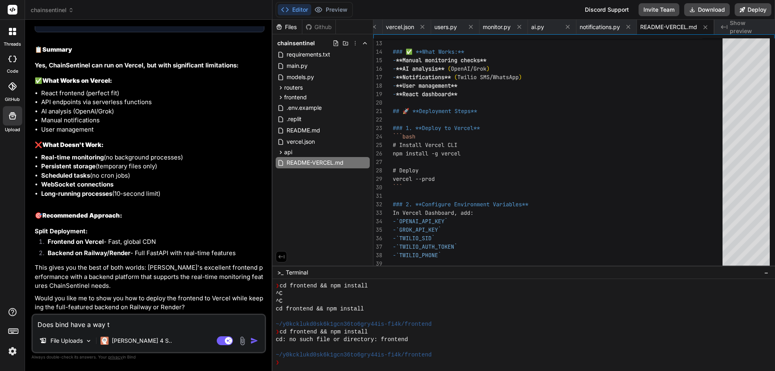
type textarea "x"
type textarea "Does bind have a way to"
type textarea "x"
type textarea "Does bind have a way to d"
type textarea "x"
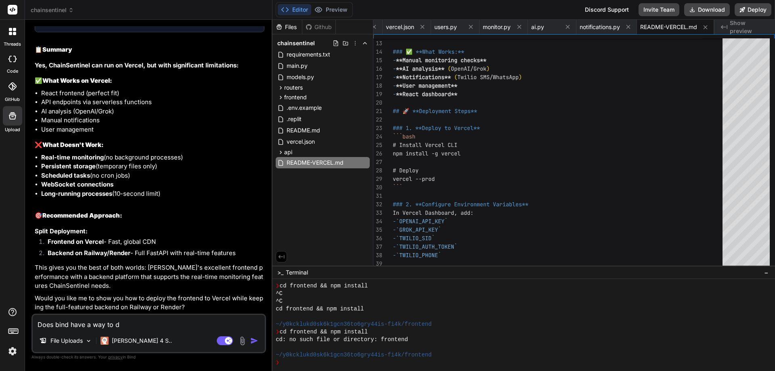
type textarea "Does bind have a way to de"
type textarea "x"
type textarea "Does bind have a way to dep"
type textarea "x"
type textarea "Does bind have a way to depo"
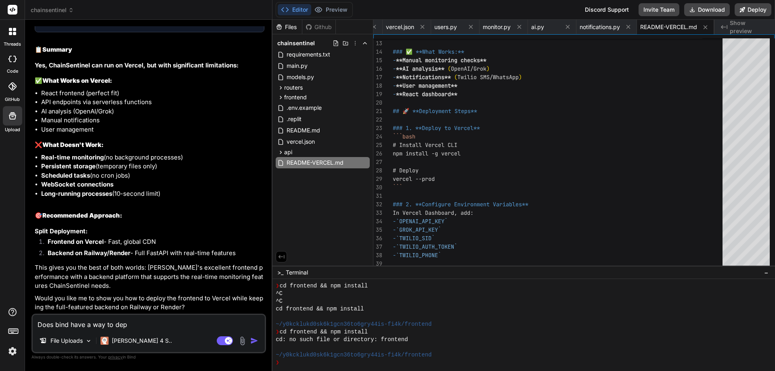
type textarea "x"
type textarea "Does bind have a way to dep"
type textarea "x"
type textarea "Does bind have a way to de"
type textarea "x"
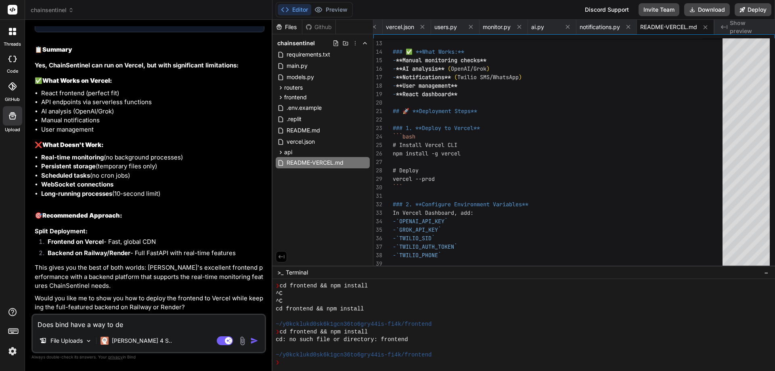
type textarea "Does bind have a way to d"
type textarea "x"
type textarea "Does bind have a way to"
type textarea "x"
type textarea "Does bind have a way to d"
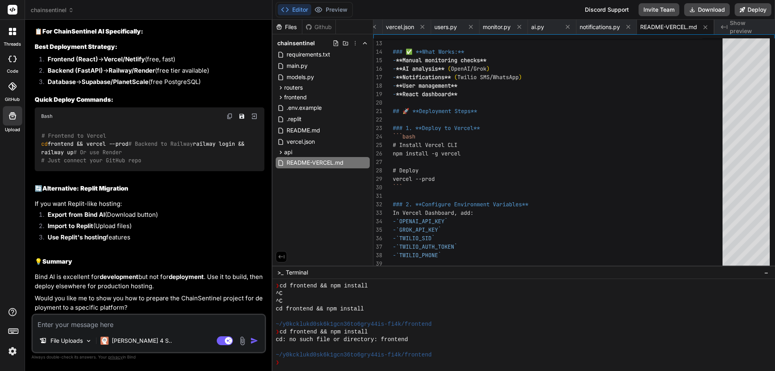
scroll to position [3189, 0]
click at [122, 321] on textarea at bounding box center [149, 322] width 232 height 15
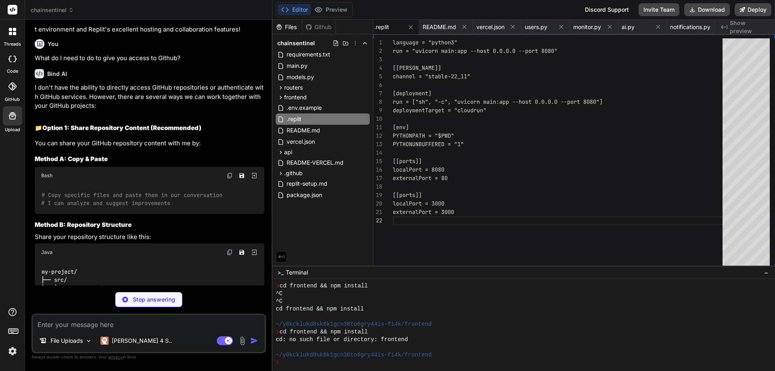
scroll to position [4651, 0]
